Goal: Task Accomplishment & Management: Use online tool/utility

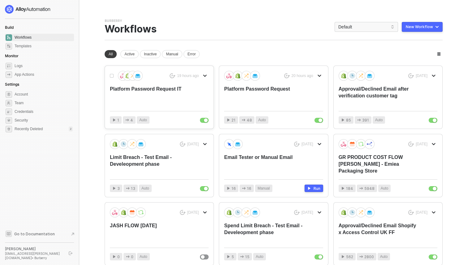
click at [191, 97] on div "19 hours ago Platform Password Request IT" at bounding box center [159, 88] width 99 height 35
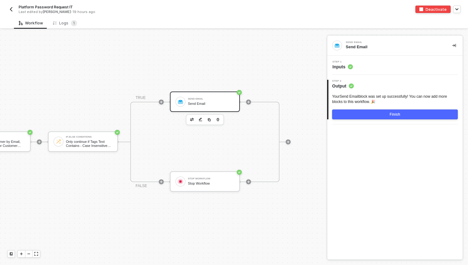
scroll to position [11, 136]
click at [372, 64] on div "Step 1 Inputs" at bounding box center [395, 65] width 134 height 9
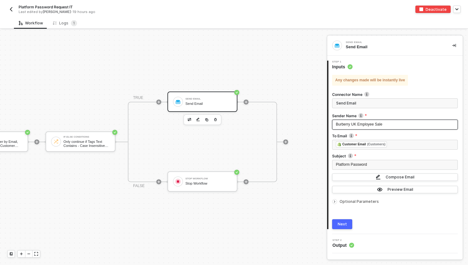
click at [357, 123] on span "Burberry UK Employee Sale" at bounding box center [359, 124] width 46 height 4
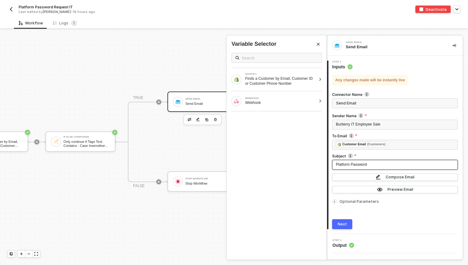
click at [370, 166] on div "Platform Password" at bounding box center [395, 165] width 118 height 6
click at [370, 165] on div "Platform Password" at bounding box center [395, 165] width 118 height 6
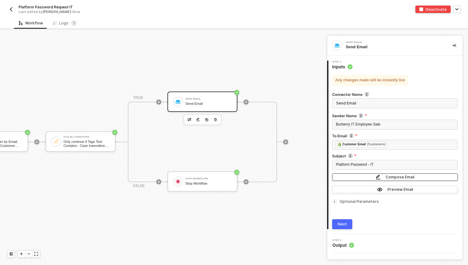
click at [359, 178] on button "Compose Email" at bounding box center [395, 176] width 126 height 7
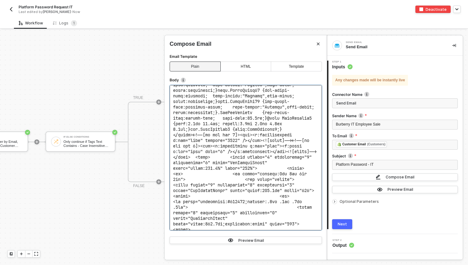
scroll to position [304, 0]
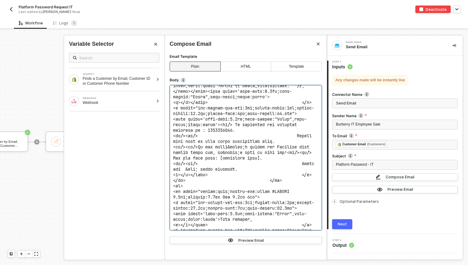
scroll to position [626, 0]
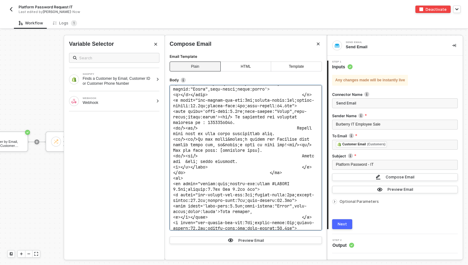
drag, startPoint x: 307, startPoint y: 125, endPoint x: 238, endPoint y: 124, distance: 68.4
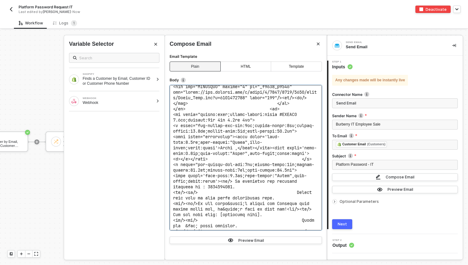
scroll to position [559, 0]
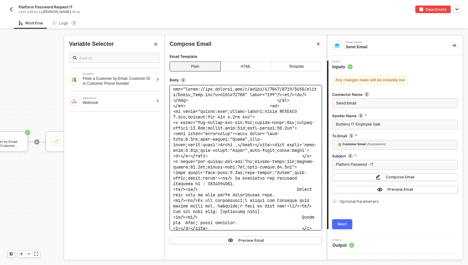
click at [153, 80] on div "Finds a Customer by Email, Customer ID or Customer Phone Number" at bounding box center [118, 81] width 71 height 10
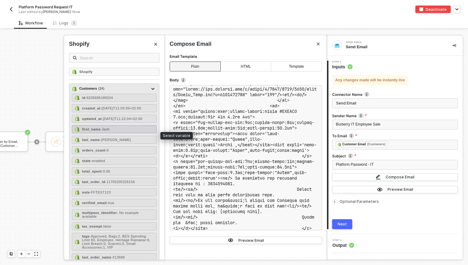
click at [123, 133] on div "first_name - Jash" at bounding box center [114, 129] width 85 height 8
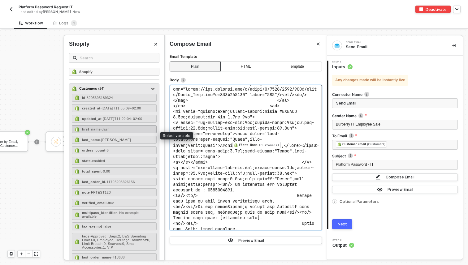
scroll to position [835, 0]
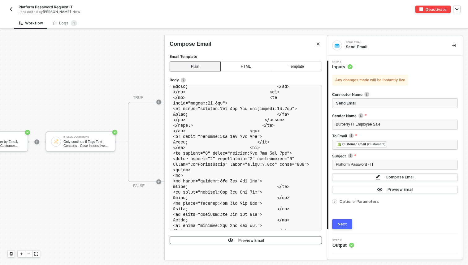
click at [248, 240] on div "Preview Email" at bounding box center [251, 240] width 26 height 5
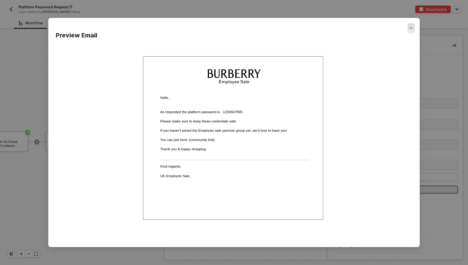
click at [410, 28] on img "Close" at bounding box center [411, 28] width 2 height 2
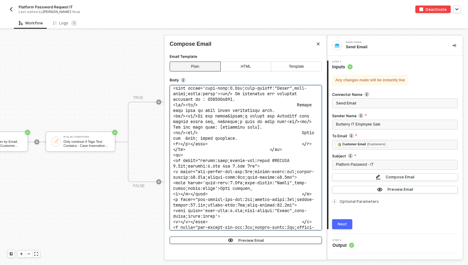
scroll to position [649, 0]
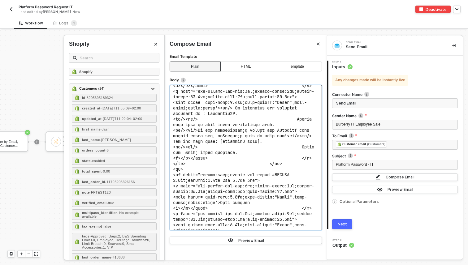
scroll to position [636, 0]
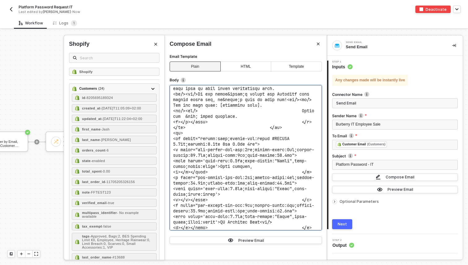
scroll to position [671, 0]
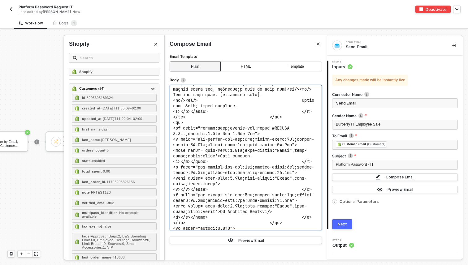
scroll to position [687, 0]
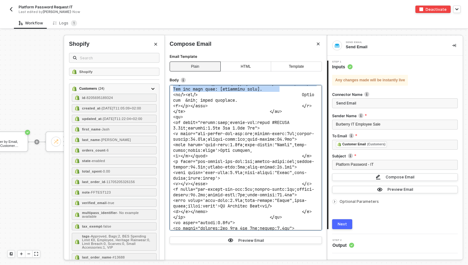
drag, startPoint x: 173, startPoint y: 126, endPoint x: 300, endPoint y: 143, distance: 128.2
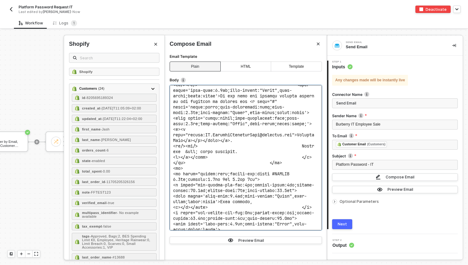
scroll to position [660, 0]
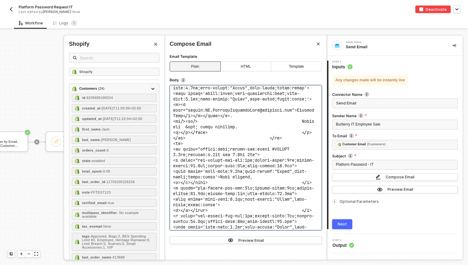
scroll to position [702, 0]
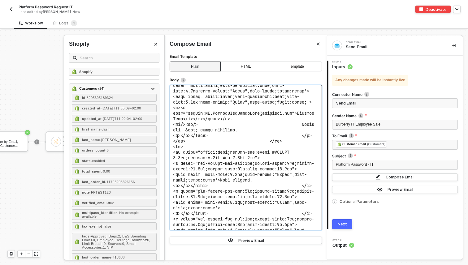
drag, startPoint x: 246, startPoint y: 113, endPoint x: 177, endPoint y: 110, distance: 68.4
drag, startPoint x: 248, startPoint y: 117, endPoint x: 172, endPoint y: 112, distance: 75.9
click at [172, 112] on div "First Name (Customers) ﻿ ,</span></span><span style='font-size:8.5pt;font-famil…" at bounding box center [245, 157] width 152 height 145
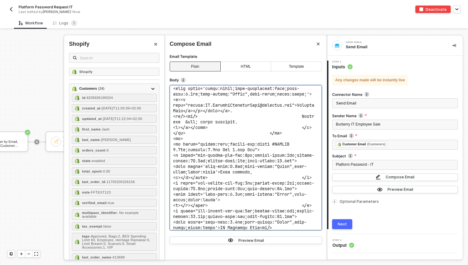
scroll to position [697, 0]
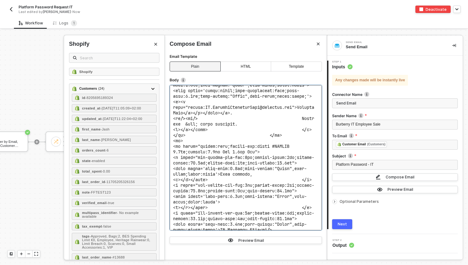
drag, startPoint x: 224, startPoint y: 121, endPoint x: 268, endPoint y: 127, distance: 45.0
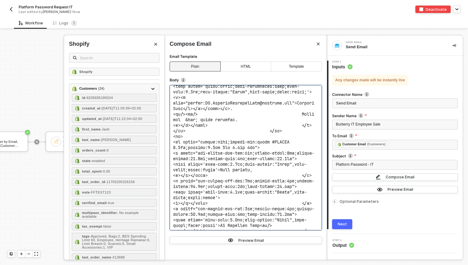
scroll to position [708, 0]
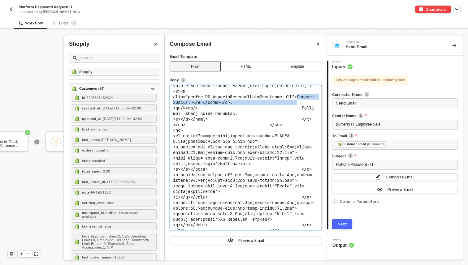
drag, startPoint x: 303, startPoint y: 151, endPoint x: 311, endPoint y: 154, distance: 7.9
drag, startPoint x: 183, startPoint y: 158, endPoint x: 191, endPoint y: 158, distance: 8.0
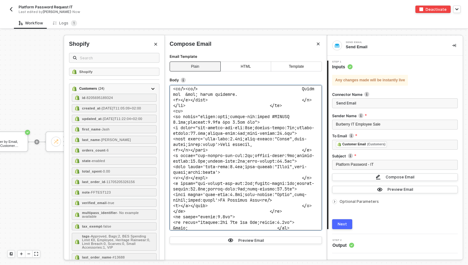
scroll to position [852, 0]
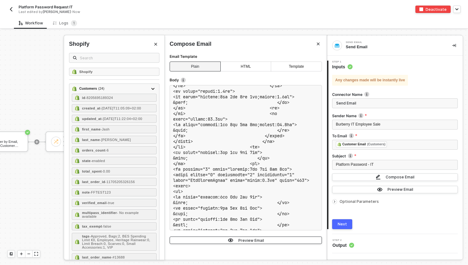
click at [289, 241] on button "Preview Email" at bounding box center [245, 240] width 152 height 7
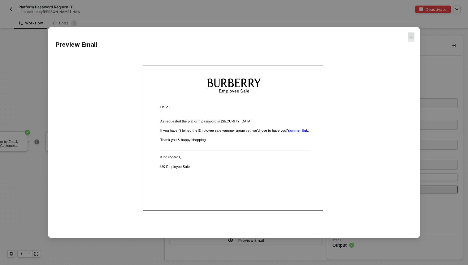
click at [411, 34] on div "Close" at bounding box center [410, 37] width 7 height 10
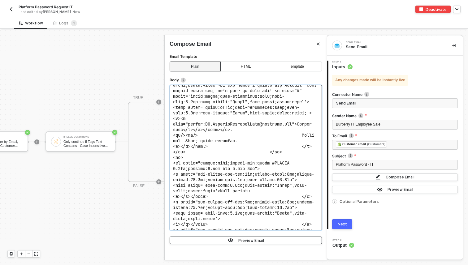
scroll to position [680, 0]
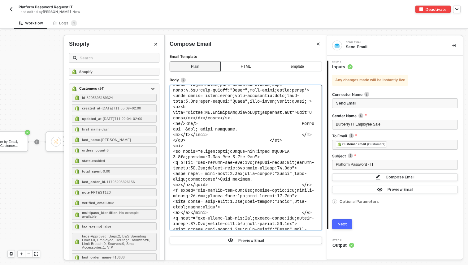
scroll to position [887, 0]
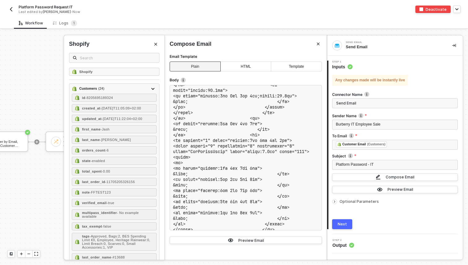
click at [268, 236] on div at bounding box center [245, 234] width 152 height 3
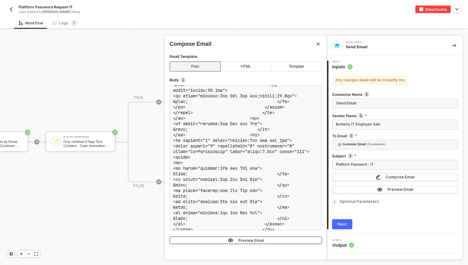
click at [268, 242] on button "Preview Email" at bounding box center [245, 240] width 152 height 7
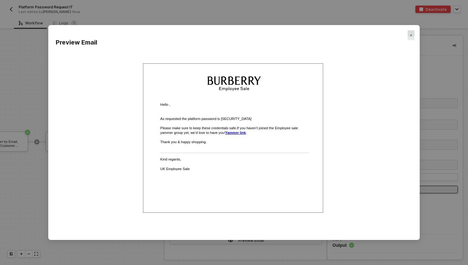
click at [409, 36] on div "Close" at bounding box center [410, 35] width 7 height 10
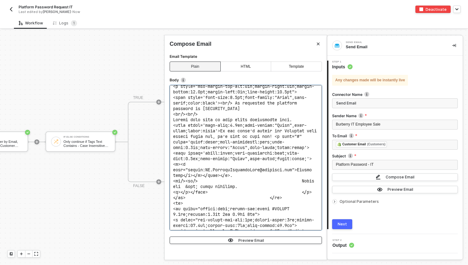
scroll to position [641, 0]
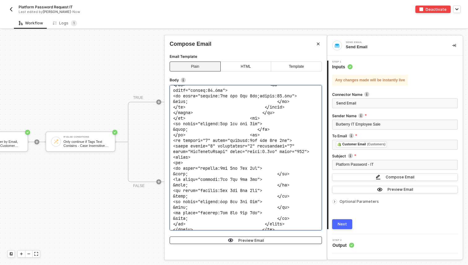
click at [293, 239] on button "Preview Email" at bounding box center [245, 240] width 152 height 7
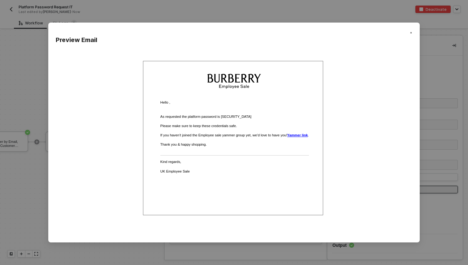
click at [325, 9] on div "Preview Email" at bounding box center [234, 132] width 468 height 265
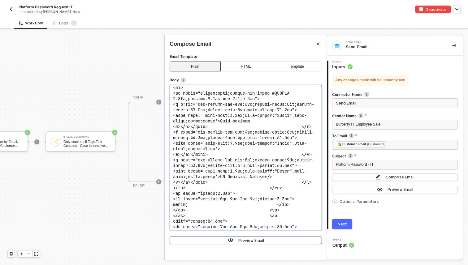
scroll to position [744, 0]
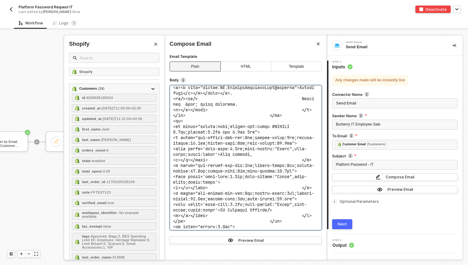
scroll to position [721, 0]
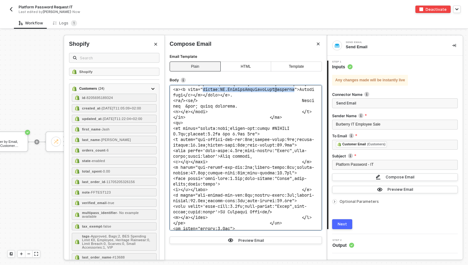
drag, startPoint x: 284, startPoint y: 150, endPoint x: 189, endPoint y: 150, distance: 95.9
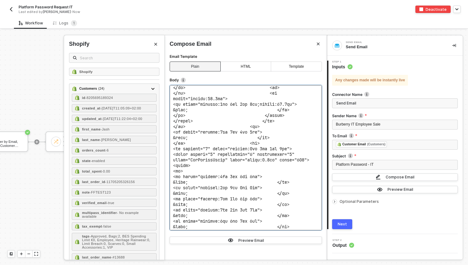
scroll to position [895, 0]
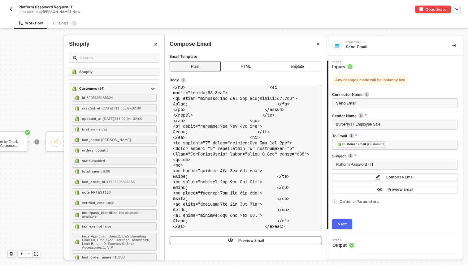
click at [251, 241] on div "Preview Email" at bounding box center [251, 240] width 26 height 5
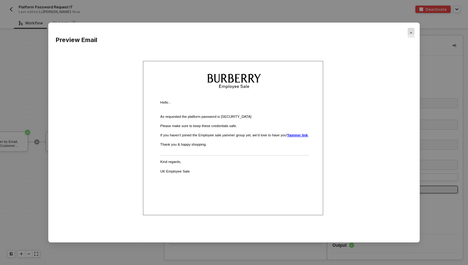
click at [411, 32] on img "Close" at bounding box center [411, 33] width 2 height 2
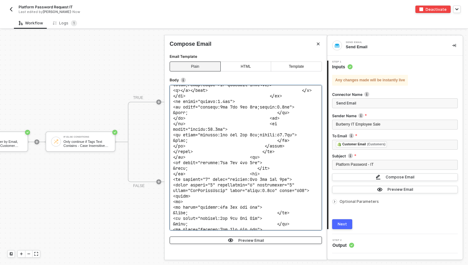
scroll to position [861, 0]
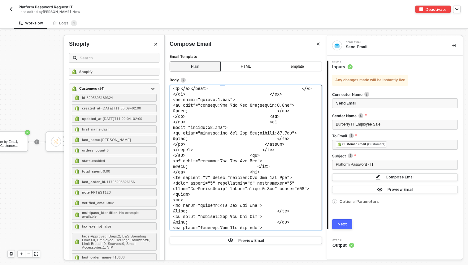
drag, startPoint x: 227, startPoint y: 159, endPoint x: 222, endPoint y: 159, distance: 4.9
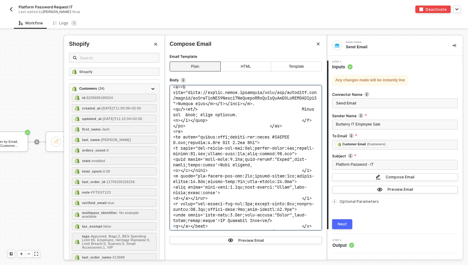
scroll to position [721, 0]
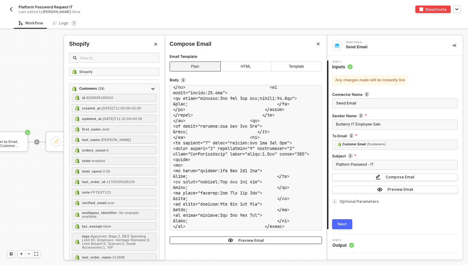
click at [253, 241] on div "Preview Email" at bounding box center [251, 240] width 26 height 5
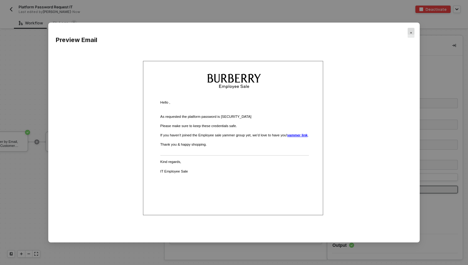
click at [410, 28] on div "Close" at bounding box center [410, 33] width 7 height 10
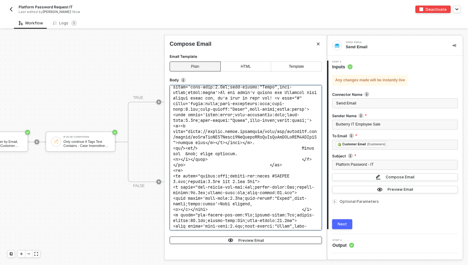
scroll to position [683, 0]
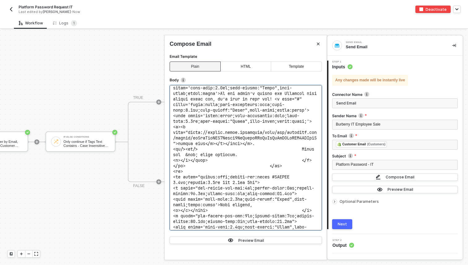
click at [204, 74] on span ",</span></span><span style='font-size:8.5pt;font-family:"Arial",sans-serif;colo…" at bounding box center [334, 46] width 322 height 56
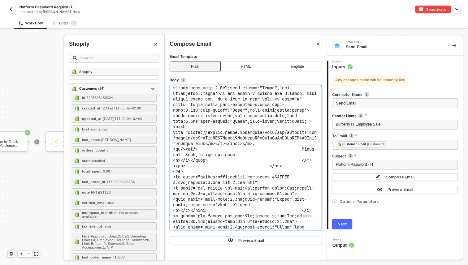
click at [204, 74] on span ",</span></span><span style='font-size:8.5pt;font-family:"Arial",sans-serif;colo…" at bounding box center [334, 46] width 322 height 56
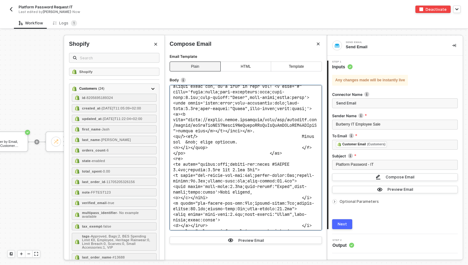
scroll to position [697, 0]
click at [204, 60] on span ",</span></span><span style='font-size:8.5pt;font-family:"Arial",sans-serif;colo…" at bounding box center [334, 32] width 322 height 56
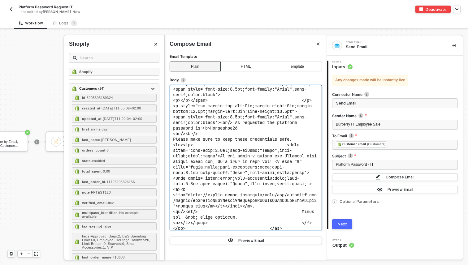
click at [242, 136] on span ",</span></span><span style='font-size:8.5pt;font-family:"Arial",sans-serif;colo…" at bounding box center [334, 109] width 322 height 56
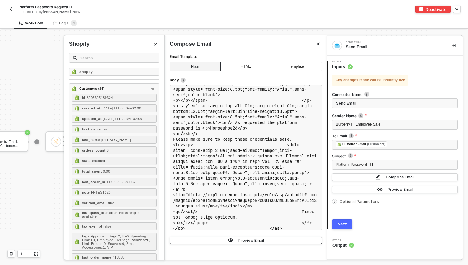
click at [264, 242] on button "Preview Email" at bounding box center [245, 240] width 152 height 7
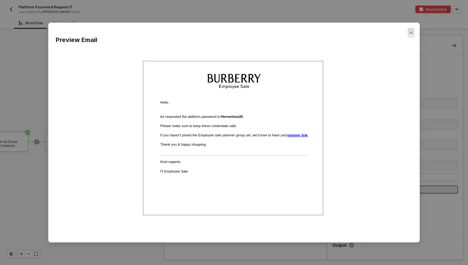
click at [409, 30] on div "Close" at bounding box center [410, 33] width 7 height 10
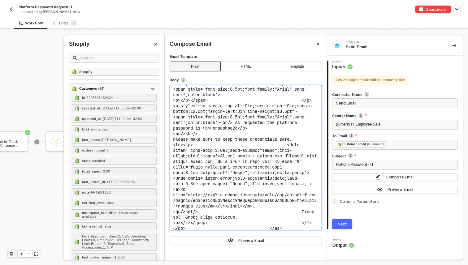
click at [204, 136] on span ",</span></span><span style='font-size:8.5pt;font-family:"Arial",sans-serif;colo…" at bounding box center [334, 109] width 322 height 56
click at [203, 136] on span ",</span></span><span style='font-size:8.5pt;font-family:"Arial",sans-serif;colo…" at bounding box center [334, 109] width 322 height 56
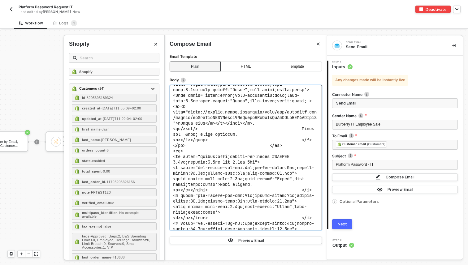
scroll to position [706, 0]
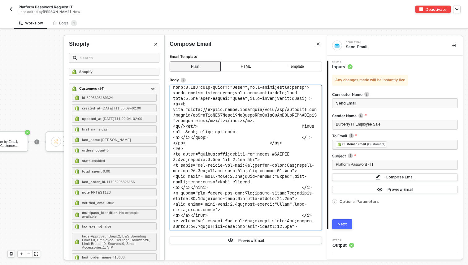
drag, startPoint x: 210, startPoint y: 175, endPoint x: 194, endPoint y: 176, distance: 16.1
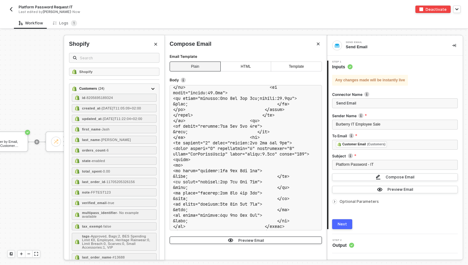
click at [258, 243] on div "Preview Email" at bounding box center [251, 240] width 26 height 5
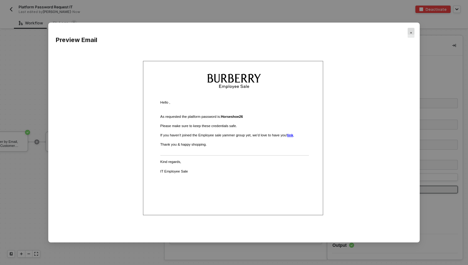
click at [413, 31] on div "Close" at bounding box center [410, 33] width 7 height 10
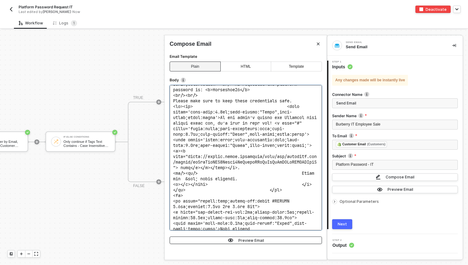
scroll to position [665, 0]
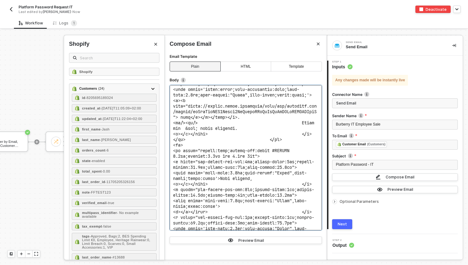
scroll to position [708, 0]
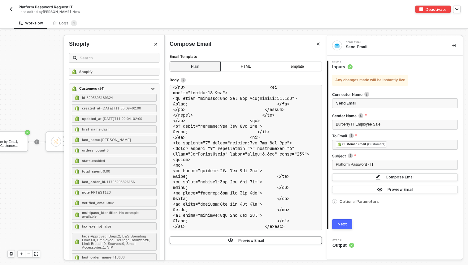
click at [233, 240] on img "button" at bounding box center [231, 240] width 6 height 5
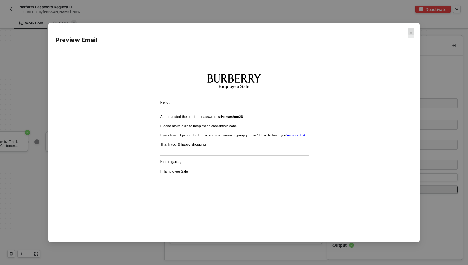
click at [413, 31] on div "Close" at bounding box center [410, 33] width 7 height 10
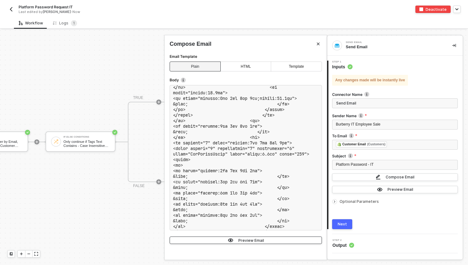
click at [248, 238] on div "Preview Email" at bounding box center [251, 240] width 26 height 5
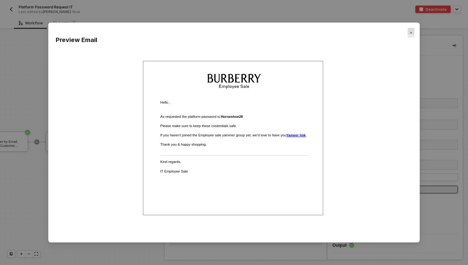
click at [410, 33] on img "Close" at bounding box center [411, 33] width 2 height 2
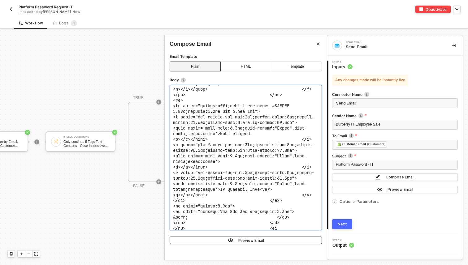
scroll to position [753, 0]
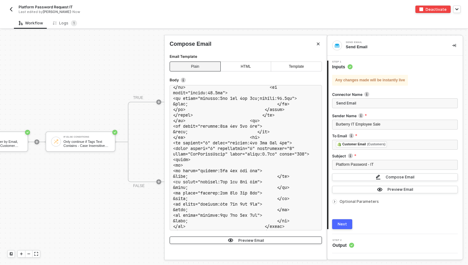
click at [251, 241] on div "Preview Email" at bounding box center [251, 240] width 26 height 5
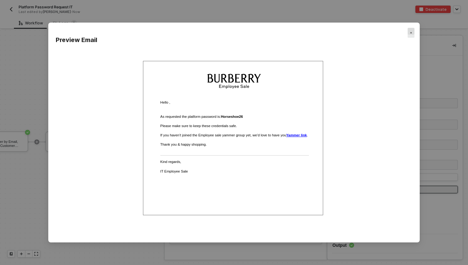
click at [410, 32] on img "Close" at bounding box center [411, 33] width 2 height 2
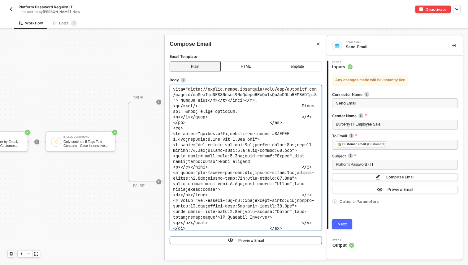
scroll to position [726, 0]
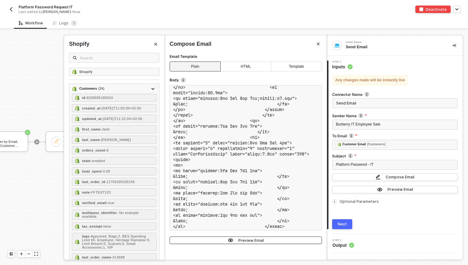
click at [225, 238] on button "Preview Email" at bounding box center [245, 240] width 152 height 7
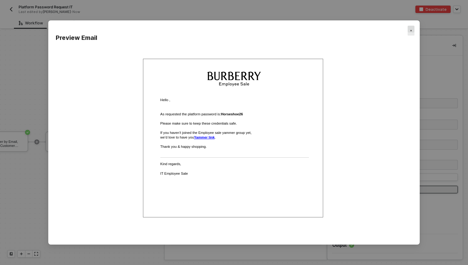
click at [410, 30] on img "Close" at bounding box center [411, 31] width 2 height 2
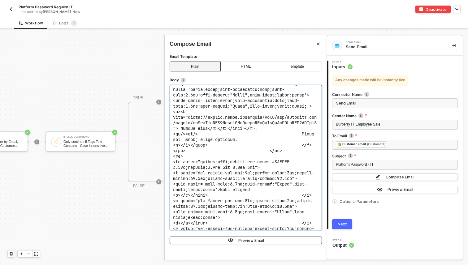
scroll to position [698, 0]
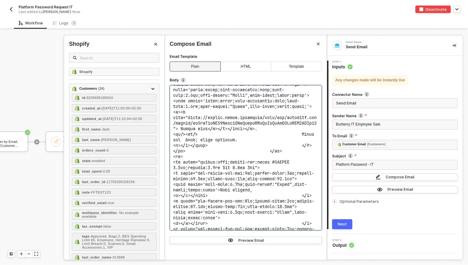
drag, startPoint x: 240, startPoint y: 138, endPoint x: 231, endPoint y: 138, distance: 9.6
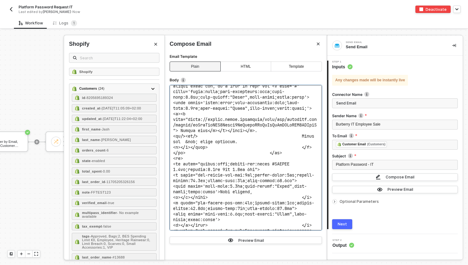
scroll to position [691, 0]
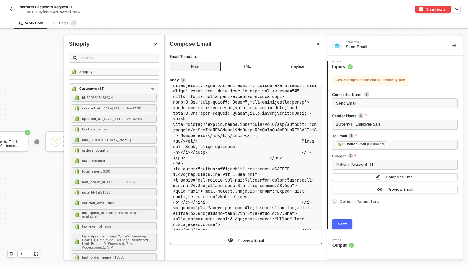
click at [246, 238] on div "Preview Email" at bounding box center [251, 240] width 26 height 5
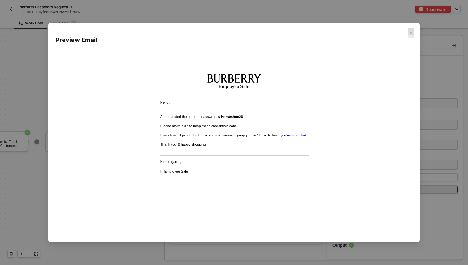
click at [412, 33] on div "Close" at bounding box center [410, 33] width 7 height 10
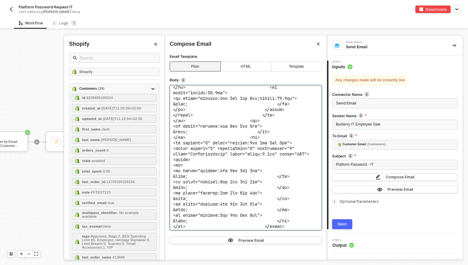
scroll to position [898, 0]
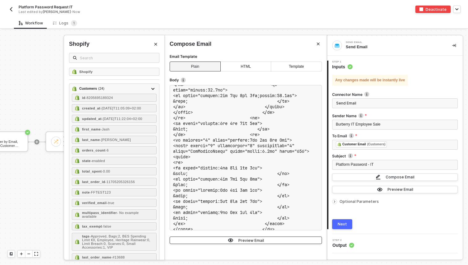
click at [210, 243] on button "Preview Email" at bounding box center [245, 240] width 152 height 7
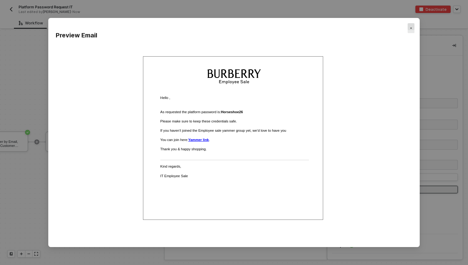
click at [410, 29] on div "Close" at bounding box center [410, 28] width 7 height 10
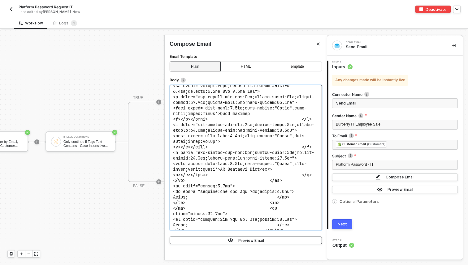
scroll to position [772, 0]
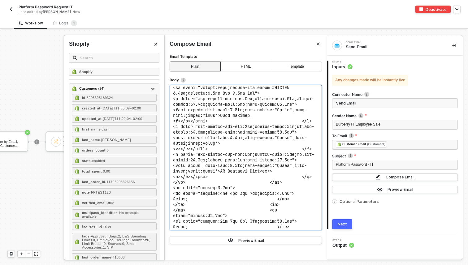
drag, startPoint x: 211, startPoint y: 115, endPoint x: 196, endPoint y: 115, distance: 14.9
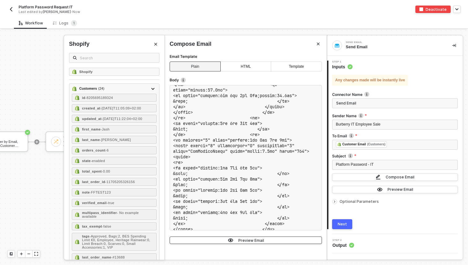
click at [244, 238] on div "Preview Email" at bounding box center [251, 240] width 26 height 5
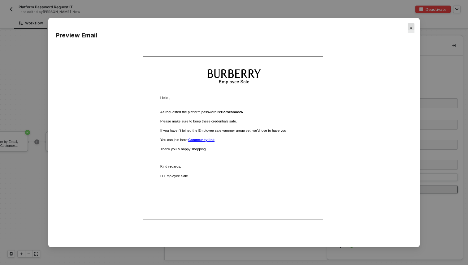
click at [412, 27] on div "Close" at bounding box center [410, 28] width 7 height 10
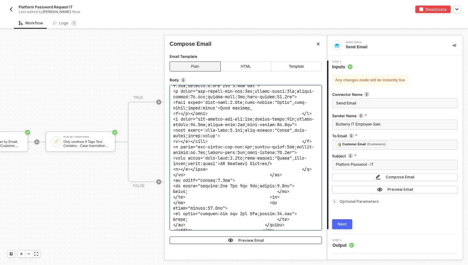
scroll to position [759, 0]
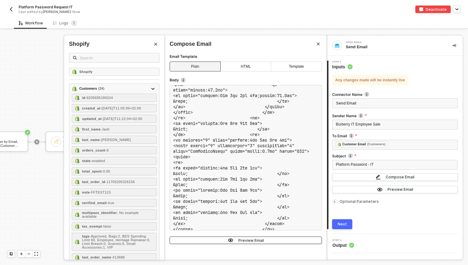
click at [250, 240] on div "Preview Email" at bounding box center [251, 240] width 26 height 5
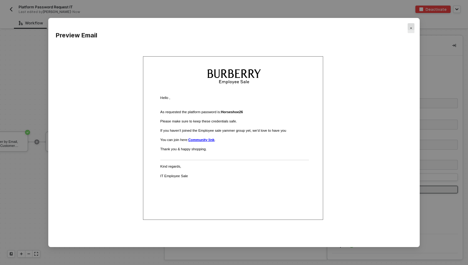
click at [411, 27] on img "Close" at bounding box center [411, 28] width 2 height 2
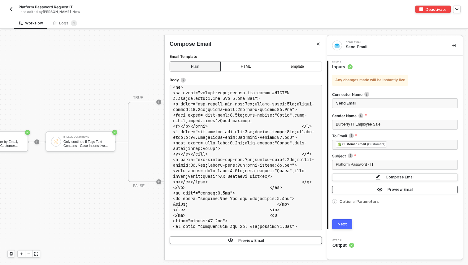
scroll to position [761, 0]
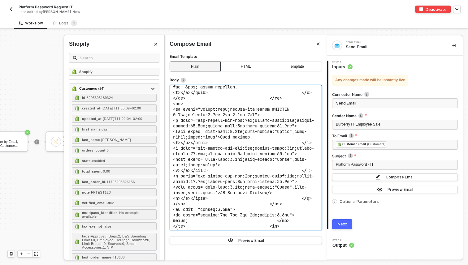
scroll to position [748, 0]
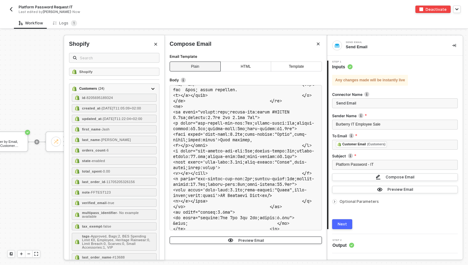
click at [236, 241] on span "button" at bounding box center [232, 240] width 8 height 5
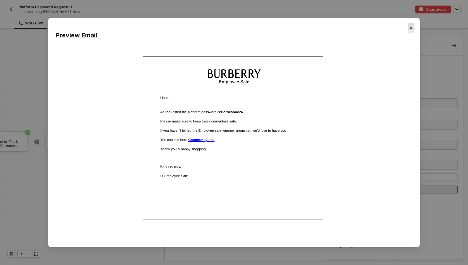
click at [412, 26] on div "Close" at bounding box center [410, 28] width 7 height 10
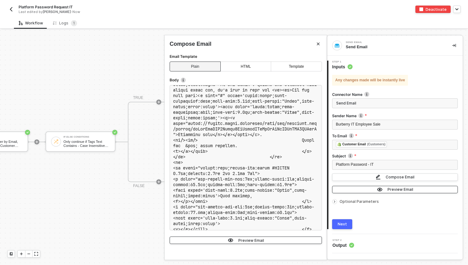
scroll to position [687, 0]
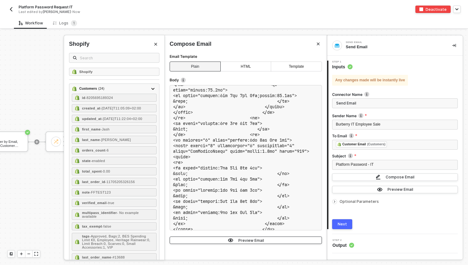
click at [231, 240] on img "button" at bounding box center [231, 240] width 6 height 5
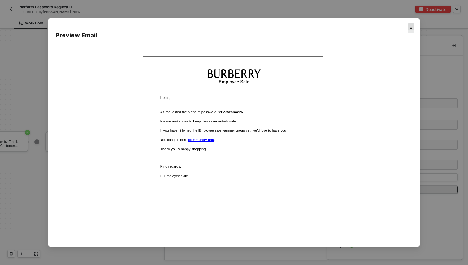
click at [413, 25] on div "Close" at bounding box center [410, 28] width 7 height 10
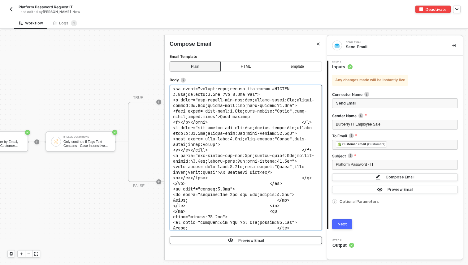
scroll to position [770, 0]
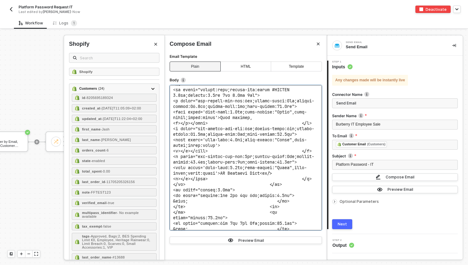
drag, startPoint x: 229, startPoint y: 118, endPoint x: 195, endPoint y: 118, distance: 34.6
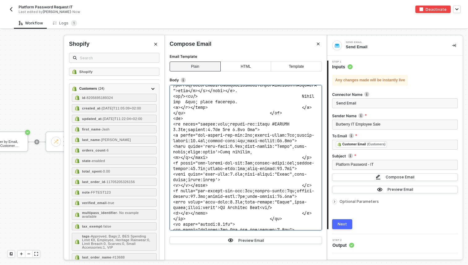
scroll to position [728, 0]
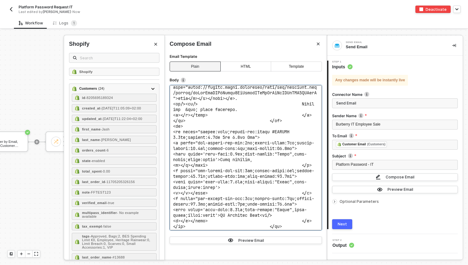
drag, startPoint x: 227, startPoint y: 114, endPoint x: 220, endPoint y: 114, distance: 7.1
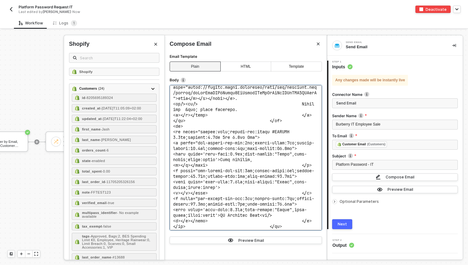
drag, startPoint x: 229, startPoint y: 114, endPoint x: 217, endPoint y: 113, distance: 12.4
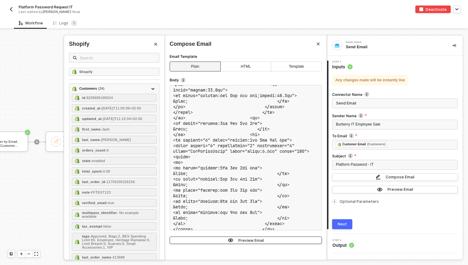
click at [267, 239] on button "Preview Email" at bounding box center [245, 240] width 152 height 7
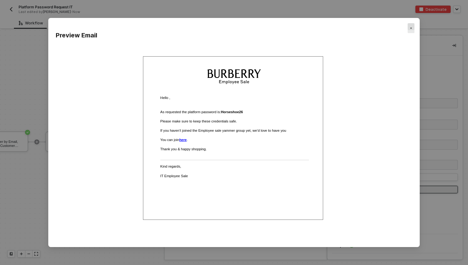
click at [410, 30] on div "Close" at bounding box center [410, 28] width 7 height 10
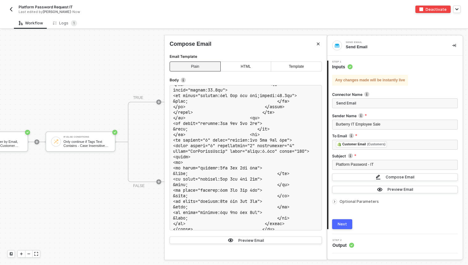
click at [96, 77] on div at bounding box center [234, 147] width 468 height 235
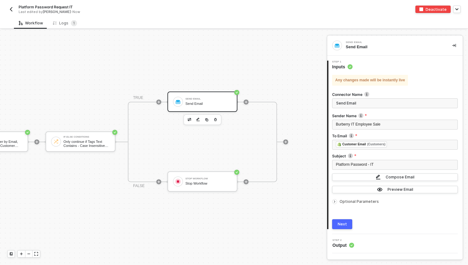
click at [11, 9] on img "button" at bounding box center [11, 9] width 5 height 5
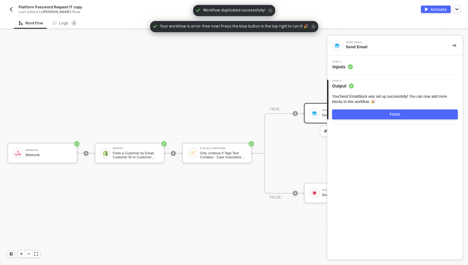
scroll to position [11, 0]
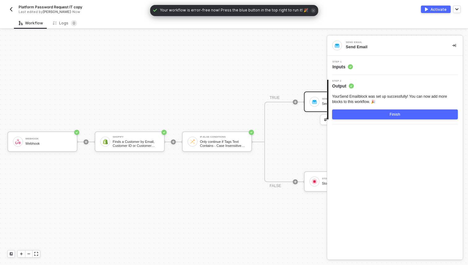
click at [72, 7] on span "Platform Password Request IT copy" at bounding box center [51, 6] width 64 height 5
click at [88, 6] on input "Platform Password Request IT copy" at bounding box center [71, 6] width 105 height 7
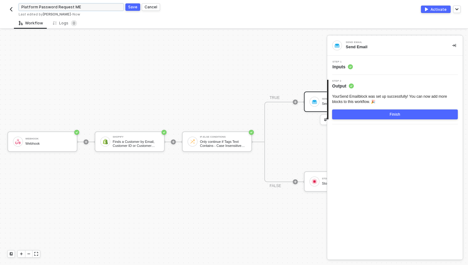
type input "Platform Password Request ME"
click at [128, 7] on div "Save" at bounding box center [132, 6] width 9 height 5
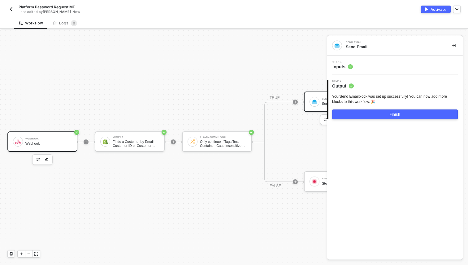
click at [46, 148] on div "Webhook Webhook" at bounding box center [42, 141] width 70 height 20
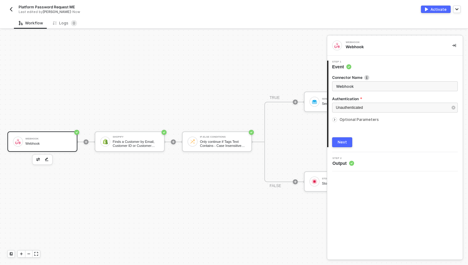
click at [335, 122] on div at bounding box center [334, 119] width 5 height 5
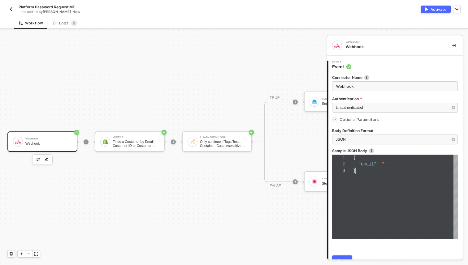
scroll to position [13, 2]
click at [362, 173] on div "}" at bounding box center [405, 171] width 105 height 6
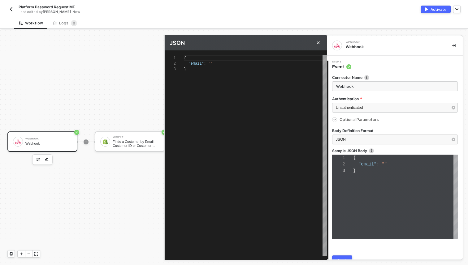
scroll to position [11, 0]
click at [366, 135] on div "JSON" at bounding box center [395, 140] width 126 height 10
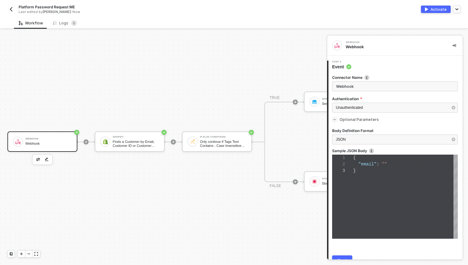
click at [306, 217] on div "Webhook Webhook Shopify Finds a Customer by Email, Customer ID or Customer Phon…" at bounding box center [212, 142] width 424 height 246
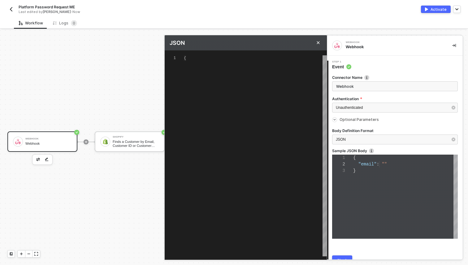
type textarea "{ "email": "" }"
click at [260, 139] on div "{ "email" : "" }" at bounding box center [255, 155] width 143 height 201
click at [13, 7] on img "button" at bounding box center [11, 9] width 5 height 5
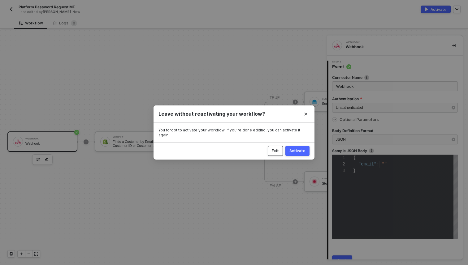
click at [280, 147] on button "Exit" at bounding box center [274, 151] width 15 height 10
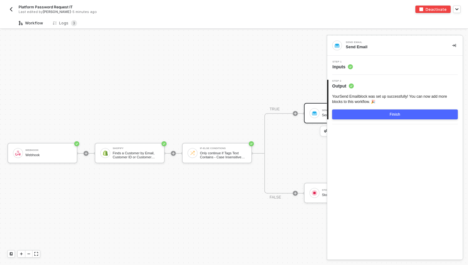
scroll to position [11, 0]
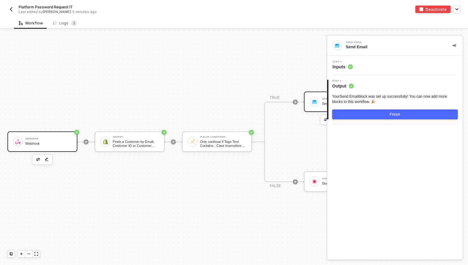
click at [62, 139] on div "Webhook" at bounding box center [48, 139] width 46 height 2
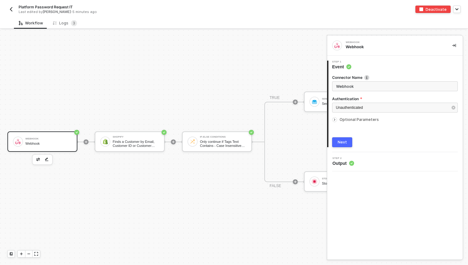
click at [336, 118] on icon "icon-arrow-right-small" at bounding box center [334, 120] width 4 height 4
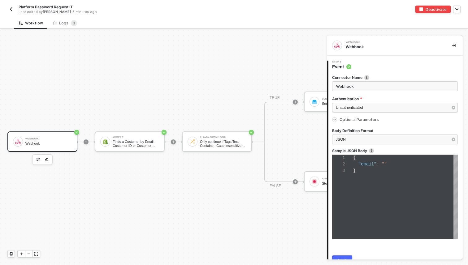
scroll to position [6, 8]
click at [360, 161] on div "1 2 3 { "email" : "" } { "email": "" }" at bounding box center [395, 197] width 126 height 84
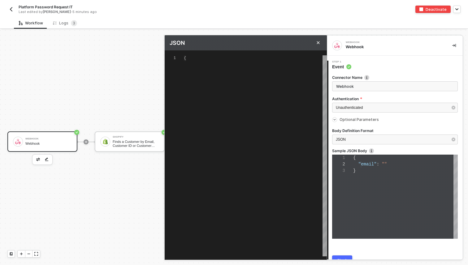
type textarea "{ "email": "" }"
click at [315, 45] on button "Close" at bounding box center [317, 42] width 7 height 7
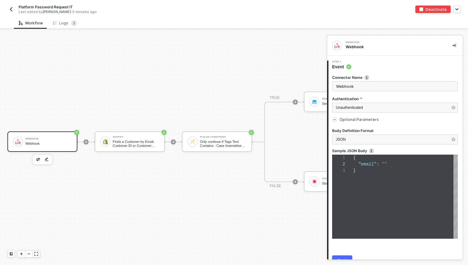
click at [12, 9] on img "button" at bounding box center [11, 9] width 5 height 5
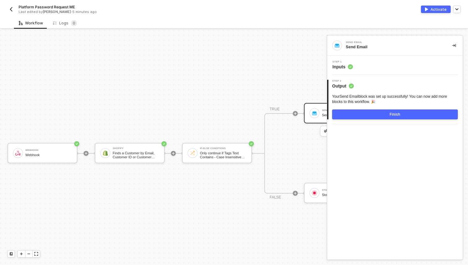
scroll to position [11, 0]
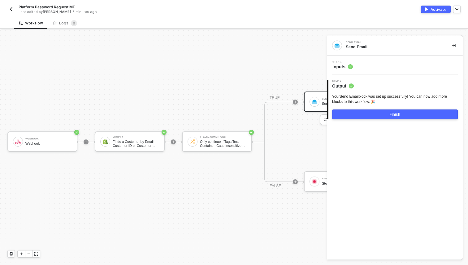
click at [11, 9] on img "button" at bounding box center [11, 9] width 5 height 5
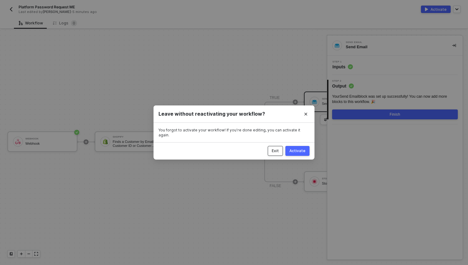
click at [282, 152] on button "Exit" at bounding box center [274, 151] width 15 height 10
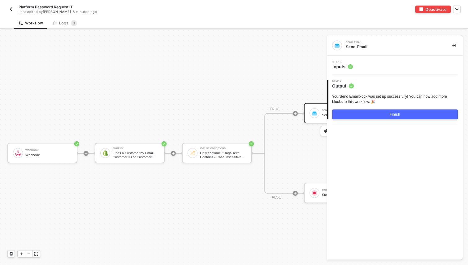
scroll to position [11, 0]
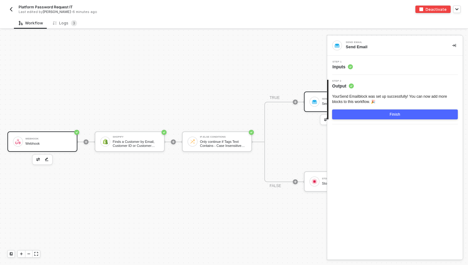
click at [48, 145] on div "Webhook Webhook" at bounding box center [48, 142] width 46 height 12
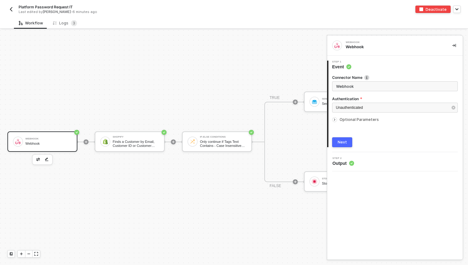
click at [335, 119] on icon "icon-arrow-right-small" at bounding box center [334, 120] width 4 height 4
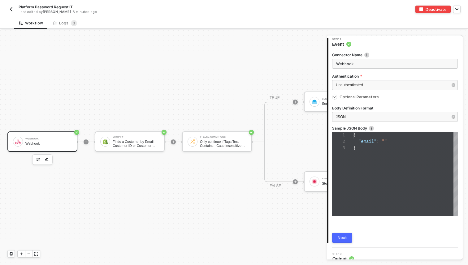
scroll to position [30, 0]
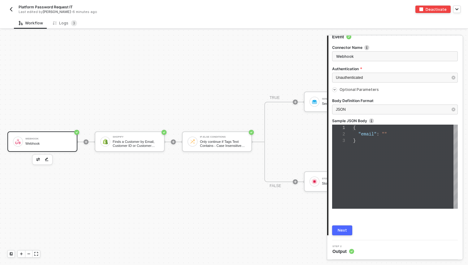
click at [351, 247] on span "Step 2" at bounding box center [343, 246] width 22 height 2
click at [344, 232] on div "Next" at bounding box center [341, 230] width 9 height 5
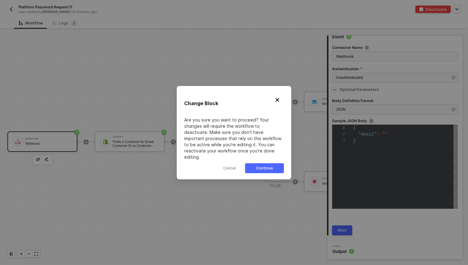
click at [263, 167] on div "Continue" at bounding box center [264, 168] width 17 height 5
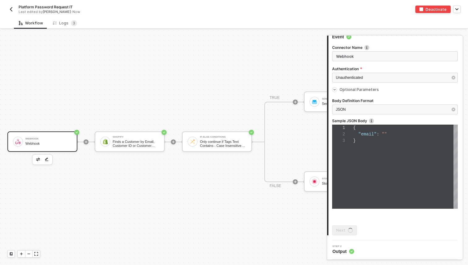
scroll to position [0, 0]
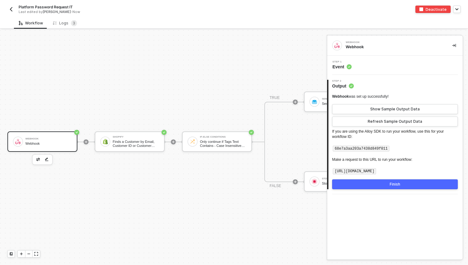
click at [13, 10] on img "button" at bounding box center [11, 9] width 5 height 5
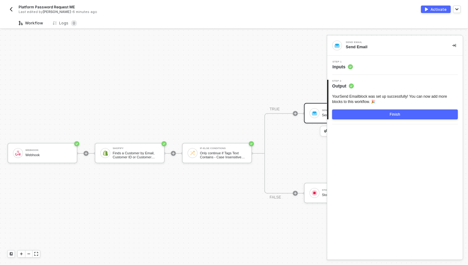
scroll to position [11, 0]
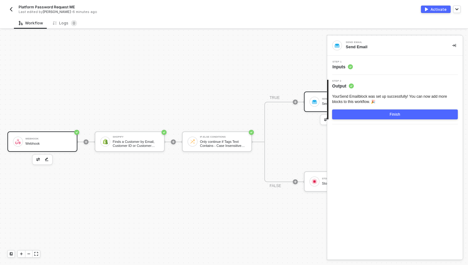
click at [46, 145] on div "Webhook" at bounding box center [48, 144] width 46 height 4
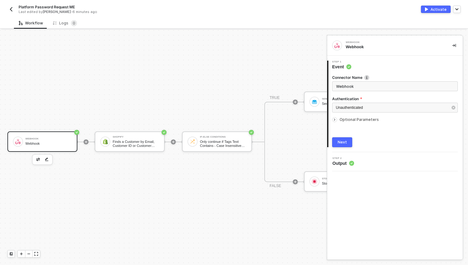
click at [344, 140] on div "Next" at bounding box center [341, 142] width 9 height 5
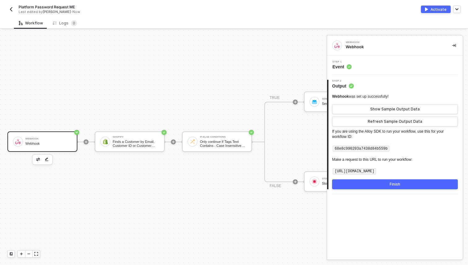
click at [334, 170] on code "[URL][DOMAIN_NAME]" at bounding box center [353, 171] width 43 height 6
drag, startPoint x: 334, startPoint y: 170, endPoint x: 459, endPoint y: 172, distance: 125.2
click at [459, 172] on div "Webhook was set up successfully! Show Sample Output Data Refresh Sample Output …" at bounding box center [395, 139] width 134 height 100
copy code "[URL][DOMAIN_NAME]"
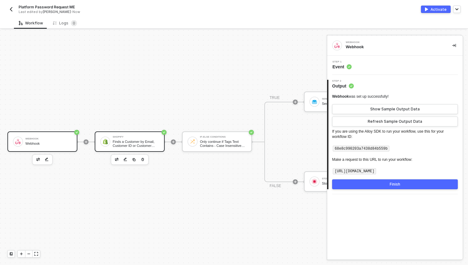
click at [126, 142] on div "Finds a Customer by Email, Customer ID or Customer Phone Number" at bounding box center [136, 144] width 46 height 8
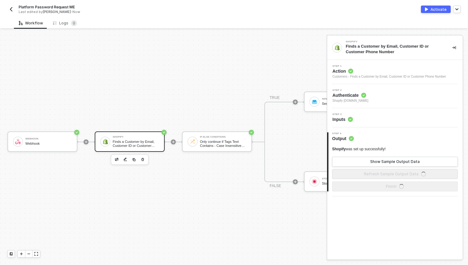
click at [357, 96] on span "Authenticate" at bounding box center [350, 95] width 36 height 6
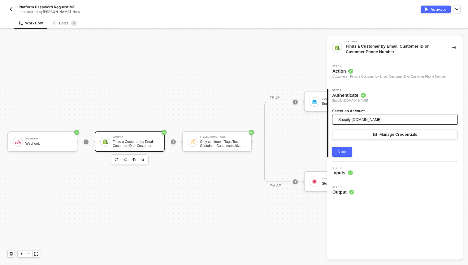
click at [356, 116] on span "Shopify itemployeesale.myshopify.com" at bounding box center [359, 119] width 43 height 9
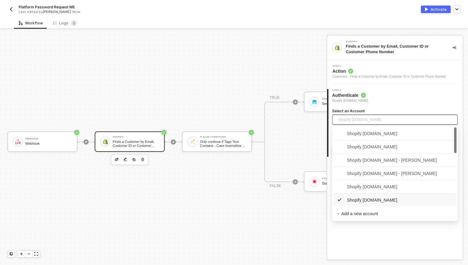
scroll to position [1, 0]
click at [373, 187] on span "Shopify middleeastrapidstore.myshopify.com" at bounding box center [367, 186] width 60 height 7
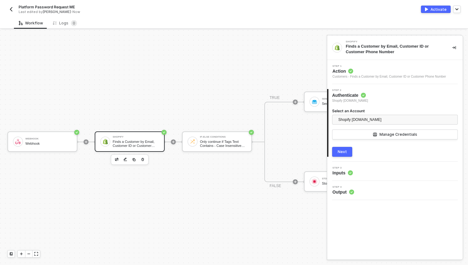
click at [347, 151] on button "Next" at bounding box center [342, 152] width 20 height 10
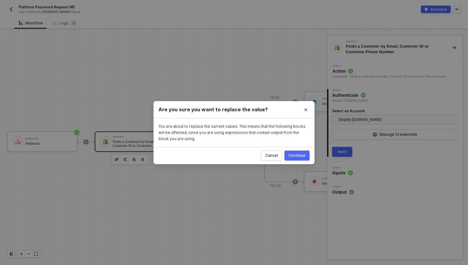
click at [298, 155] on div "Continue" at bounding box center [296, 155] width 17 height 5
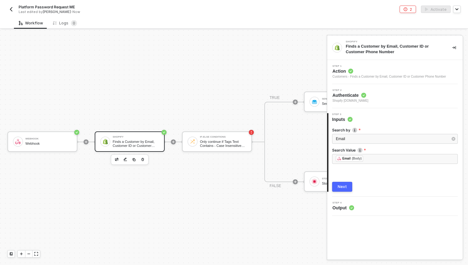
click at [371, 165] on div "﻿ ﻿ Email (Body) ﻿" at bounding box center [395, 159] width 126 height 11
click at [371, 160] on div "﻿ ﻿ Email (Body) ﻿" at bounding box center [395, 159] width 118 height 7
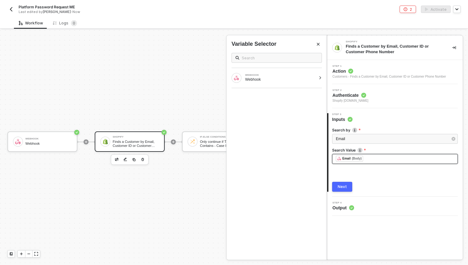
click at [371, 160] on div "﻿ ﻿ Email (Body) ﻿" at bounding box center [395, 159] width 118 height 7
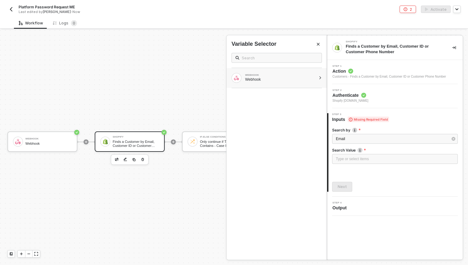
click at [268, 74] on div "WEBHOOK" at bounding box center [280, 75] width 71 height 2
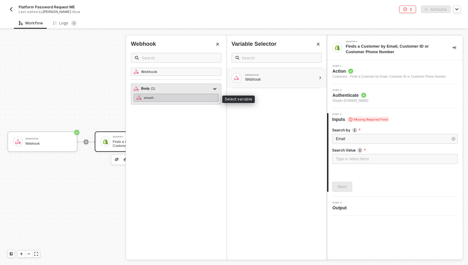
click at [202, 100] on div "email -" at bounding box center [176, 98] width 85 height 8
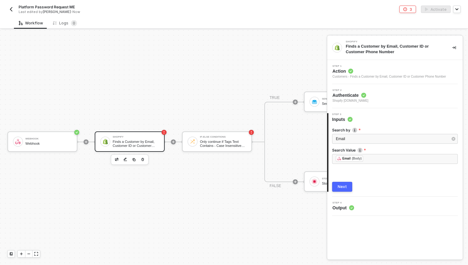
click at [339, 187] on div "Next" at bounding box center [341, 186] width 9 height 5
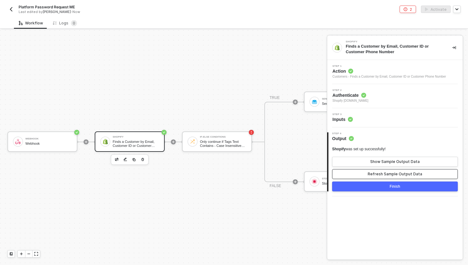
click at [372, 175] on div "Refresh Sample Output Data" at bounding box center [394, 174] width 54 height 5
click at [370, 186] on button "Finish" at bounding box center [395, 187] width 126 height 10
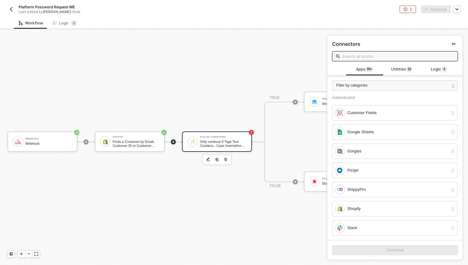
click at [237, 150] on div "If-Else Conditions Only continue if Tags Text Contains - Case Insensitive Appro…" at bounding box center [217, 141] width 70 height 20
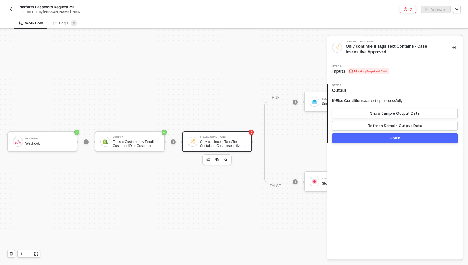
click at [354, 71] on span "Missing Required Field" at bounding box center [368, 71] width 41 height 6
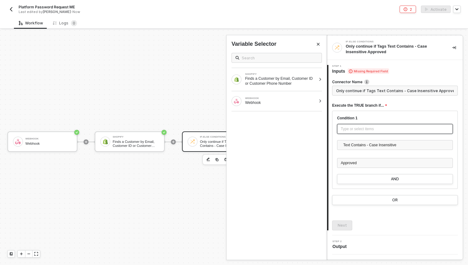
click at [357, 129] on div "Type or select items ﻿" at bounding box center [394, 129] width 108 height 6
click at [259, 77] on div "Finds a Customer by Email, Customer ID or Customer Phone Number" at bounding box center [280, 81] width 71 height 10
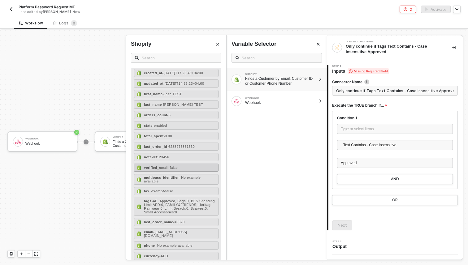
scroll to position [36, 0]
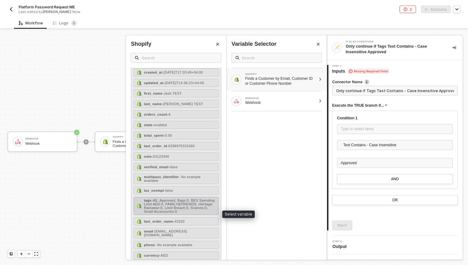
click at [172, 207] on span "- AE, Approved, Bags:0, BES Spending Limit AED:0, FAMILY&FRIENDS, Heritage Rain…" at bounding box center [179, 206] width 71 height 15
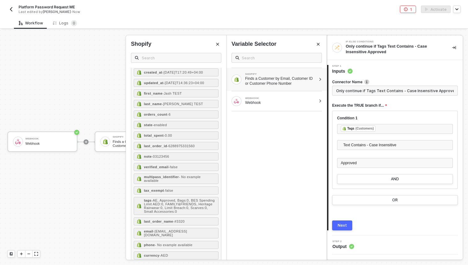
click at [338, 223] on div "Next" at bounding box center [341, 225] width 9 height 5
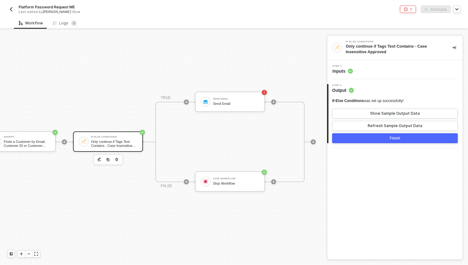
scroll to position [11, 136]
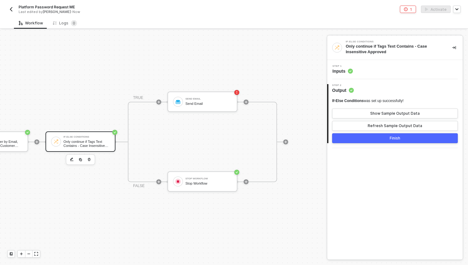
click at [353, 70] on div "Step 1 Inputs" at bounding box center [395, 69] width 134 height 9
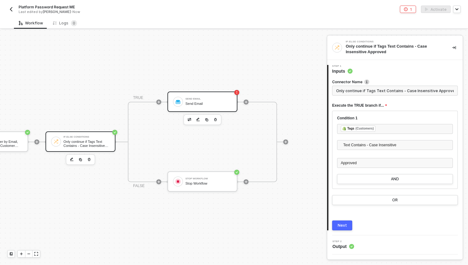
click at [212, 101] on div "Send Email Send Email" at bounding box center [208, 102] width 46 height 12
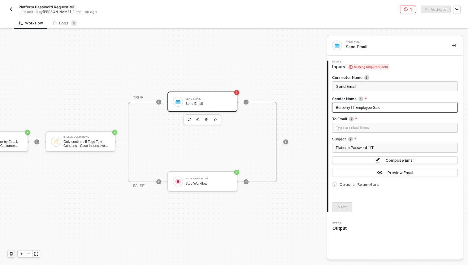
click at [354, 106] on span "Burberry IT Employee Sale" at bounding box center [358, 107] width 45 height 4
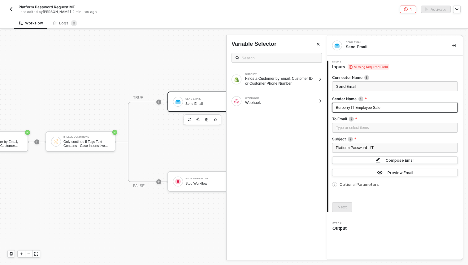
click at [355, 108] on span "Burberry IT Employee Sale" at bounding box center [358, 107] width 45 height 4
click at [355, 131] on div "Type or select items ﻿" at bounding box center [395, 128] width 126 height 10
click at [292, 82] on div "Finds a Customer by Email, Customer ID or Customer Phone Number" at bounding box center [280, 81] width 71 height 10
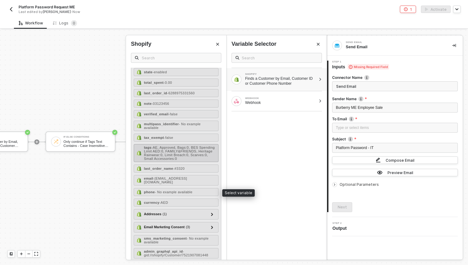
scroll to position [99, 0]
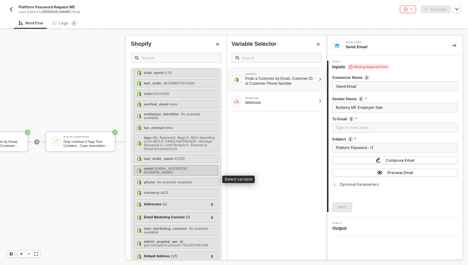
click at [180, 174] on span "- jash.davedeleted@burberry.com" at bounding box center [165, 170] width 43 height 7
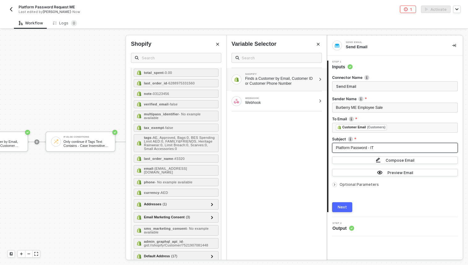
click at [380, 145] on div "Platform Password - IT" at bounding box center [395, 148] width 118 height 6
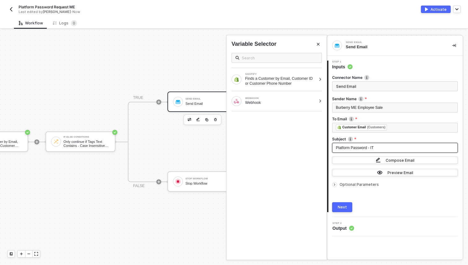
click at [380, 148] on div "Platform Password - IT" at bounding box center [395, 148] width 118 height 6
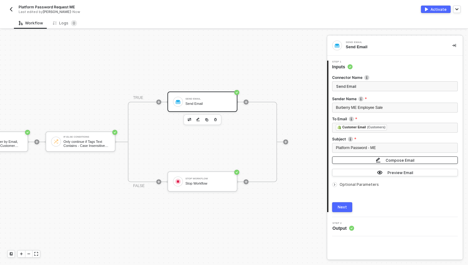
click at [365, 163] on button "Compose Email" at bounding box center [395, 159] width 126 height 7
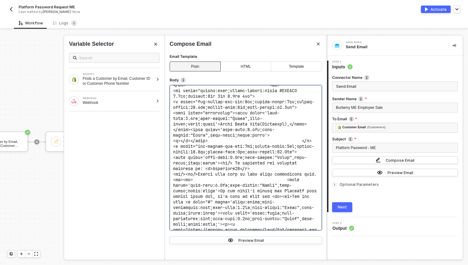
scroll to position [580, 0]
drag, startPoint x: 292, startPoint y: 170, endPoint x: 238, endPoint y: 169, distance: 53.8
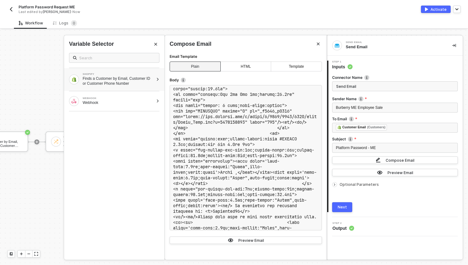
click at [139, 74] on div "SHOPIFY" at bounding box center [118, 74] width 71 height 2
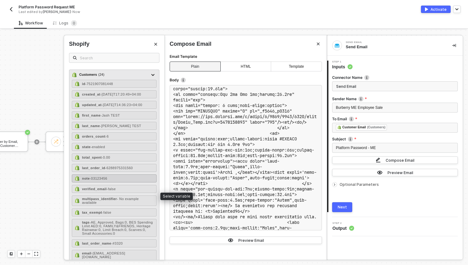
scroll to position [13, 0]
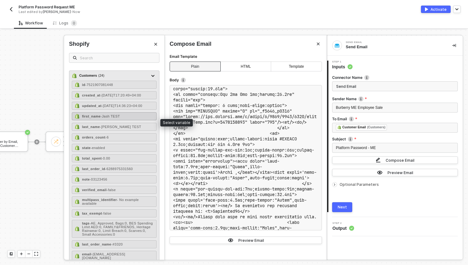
click at [128, 120] on div "first_name - Jash TEST" at bounding box center [114, 116] width 85 height 8
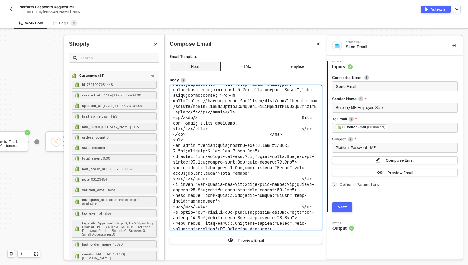
scroll to position [712, 0]
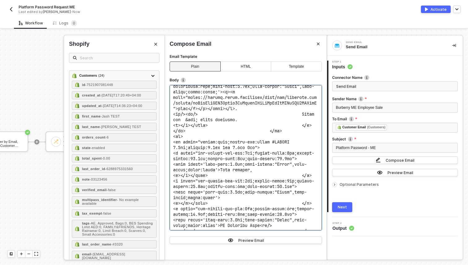
drag, startPoint x: 190, startPoint y: 157, endPoint x: 204, endPoint y: 162, distance: 15.2
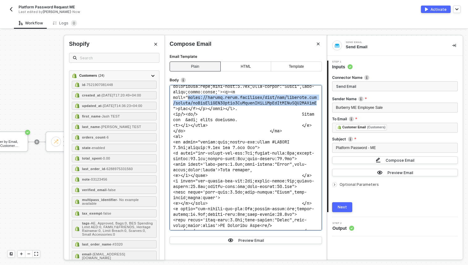
drag, startPoint x: 189, startPoint y: 157, endPoint x: 188, endPoint y: 170, distance: 12.7
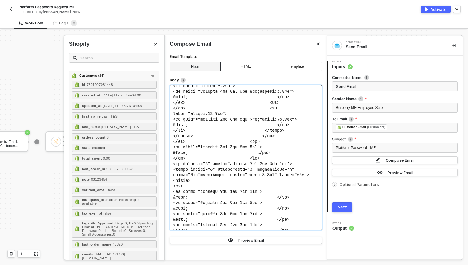
scroll to position [861, 0]
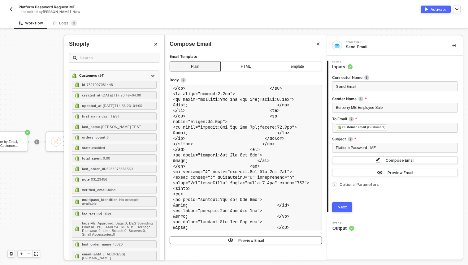
click at [266, 239] on button "Preview Email" at bounding box center [245, 240] width 152 height 7
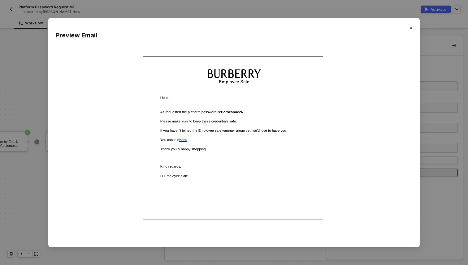
click at [185, 139] on link "here" at bounding box center [182, 140] width 7 height 4
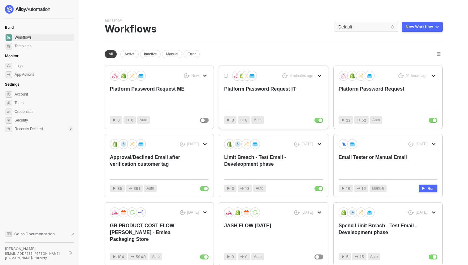
click at [289, 96] on div "Platform Password Request IT" at bounding box center [263, 96] width 79 height 20
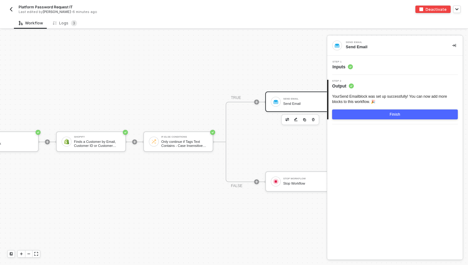
scroll to position [11, 64]
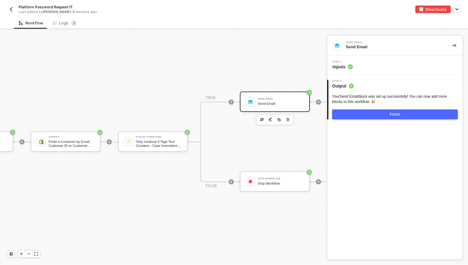
click at [351, 65] on circle at bounding box center [350, 66] width 5 height 5
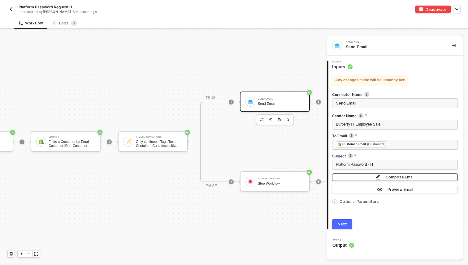
click at [367, 179] on button "Compose Email" at bounding box center [395, 176] width 126 height 7
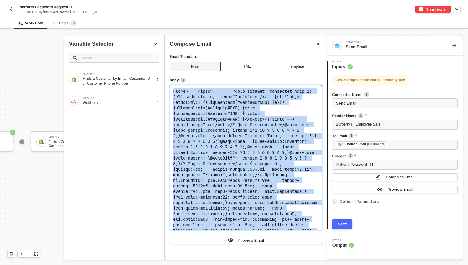
copy div "<html> <head> <meta content="Microsoft Word 15 (filtered medium)" name="Generat…"
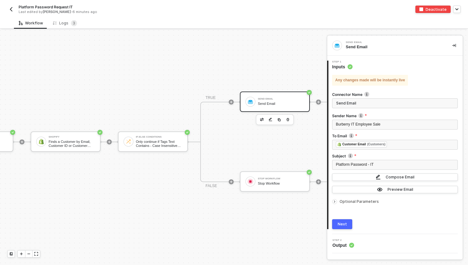
click at [15, 8] on div "Platform Password Request IT Last edited by Jash Dave - 6 minutes ago" at bounding box center [120, 9] width 226 height 10
click at [14, 8] on button "button" at bounding box center [10, 9] width 7 height 7
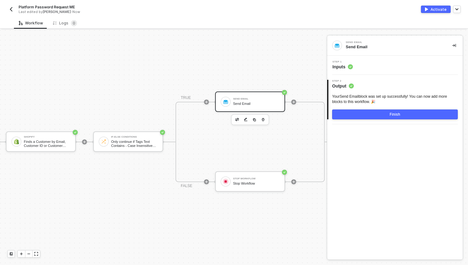
scroll to position [11, 136]
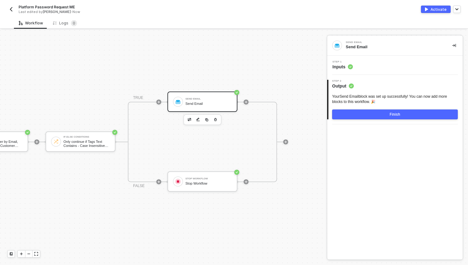
click at [375, 67] on div "Step 1 Inputs" at bounding box center [395, 65] width 134 height 9
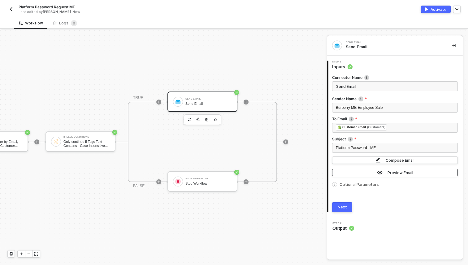
click at [379, 170] on img "button" at bounding box center [380, 172] width 6 height 5
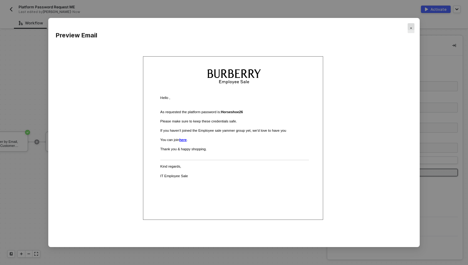
click at [410, 29] on img "Close" at bounding box center [411, 28] width 2 height 2
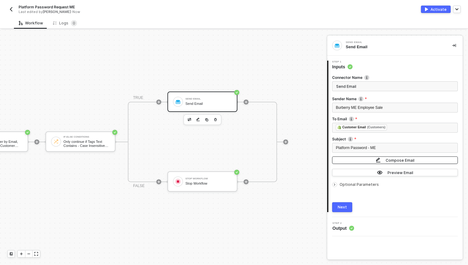
click at [375, 159] on button "Compose Email" at bounding box center [395, 159] width 126 height 7
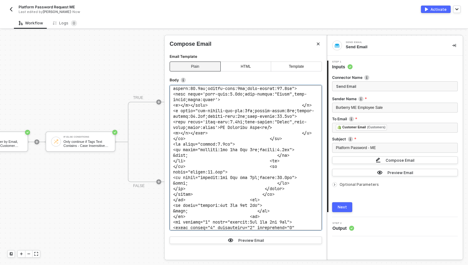
scroll to position [811, 0]
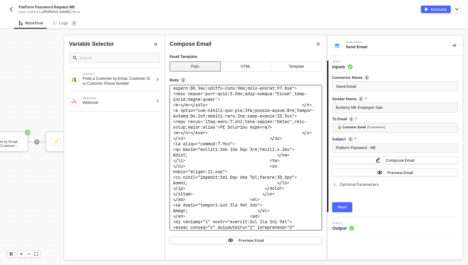
drag, startPoint x: 228, startPoint y: 207, endPoint x: 223, endPoint y: 207, distance: 4.6
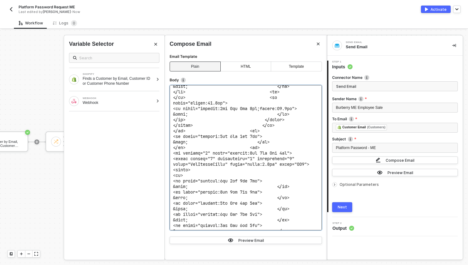
scroll to position [885, 0]
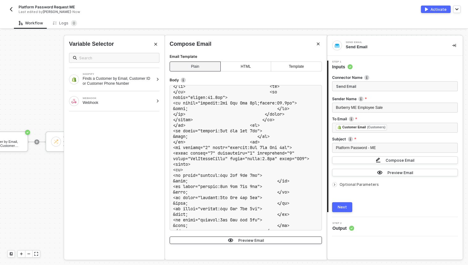
click at [258, 237] on button "Preview Email" at bounding box center [245, 240] width 152 height 7
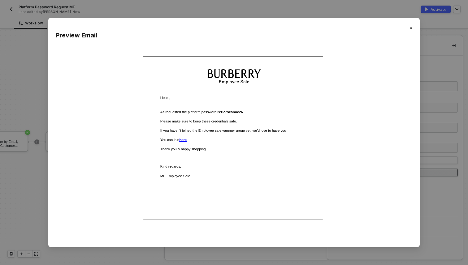
click at [410, 28] on img "Close" at bounding box center [411, 28] width 2 height 2
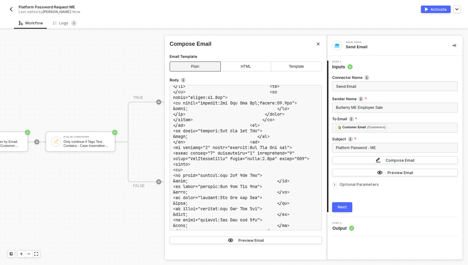
click at [339, 209] on div "Next" at bounding box center [341, 207] width 9 height 5
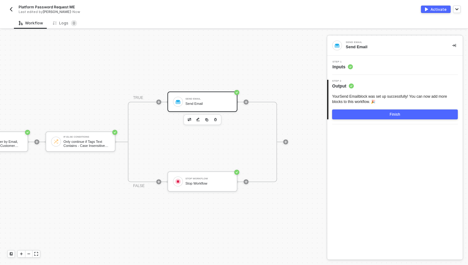
click at [380, 118] on button "Finish" at bounding box center [395, 114] width 126 height 10
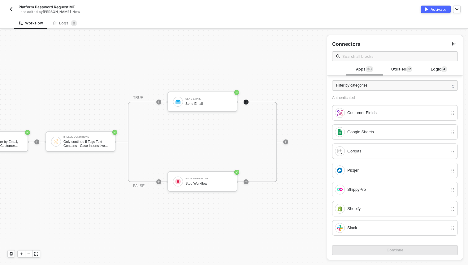
click at [426, 11] on img "button" at bounding box center [426, 9] width 3 height 4
